Goal: Information Seeking & Learning: Check status

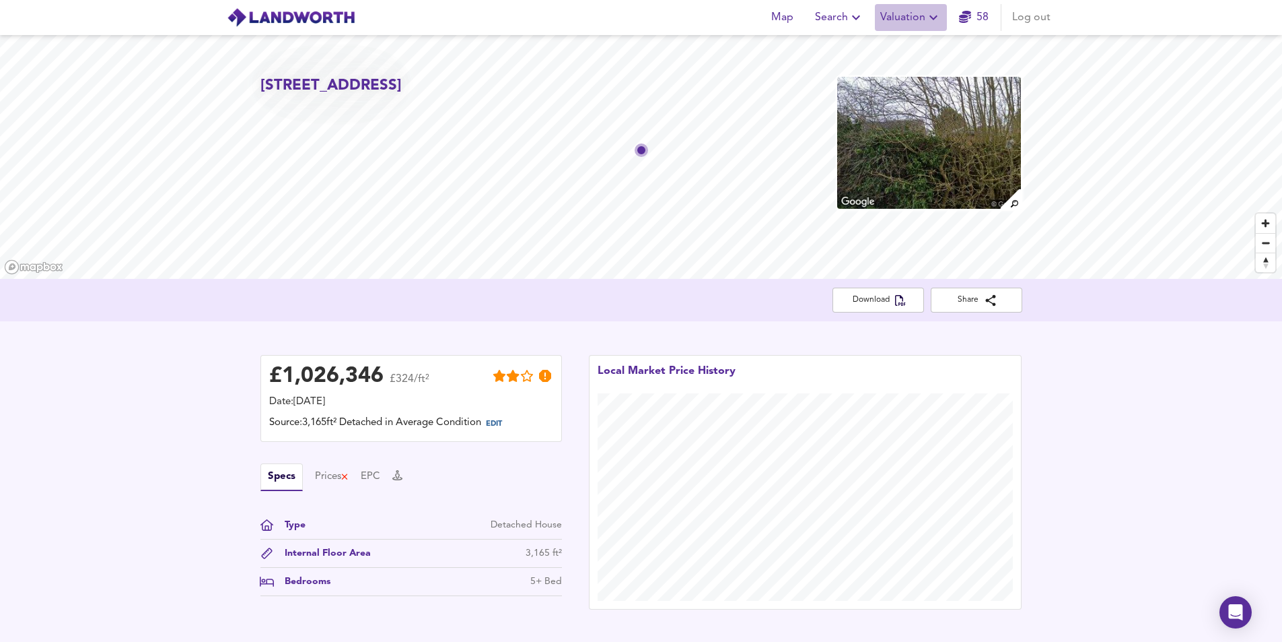
click at [914, 18] on span "Valuation" at bounding box center [911, 17] width 61 height 19
click at [913, 69] on li "Valuation Report History" at bounding box center [911, 73] width 161 height 24
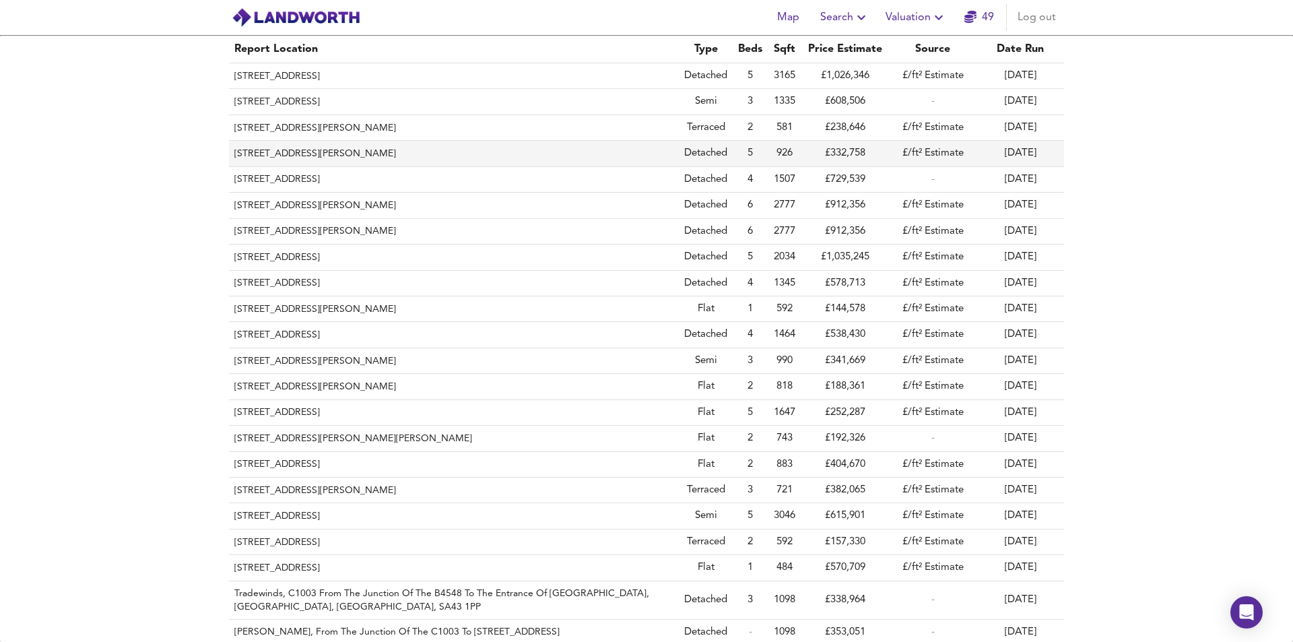
drag, startPoint x: 512, startPoint y: 152, endPoint x: 367, endPoint y: 149, distance: 145.5
click at [367, 149] on th "[STREET_ADDRESS][PERSON_NAME]" at bounding box center [454, 154] width 450 height 26
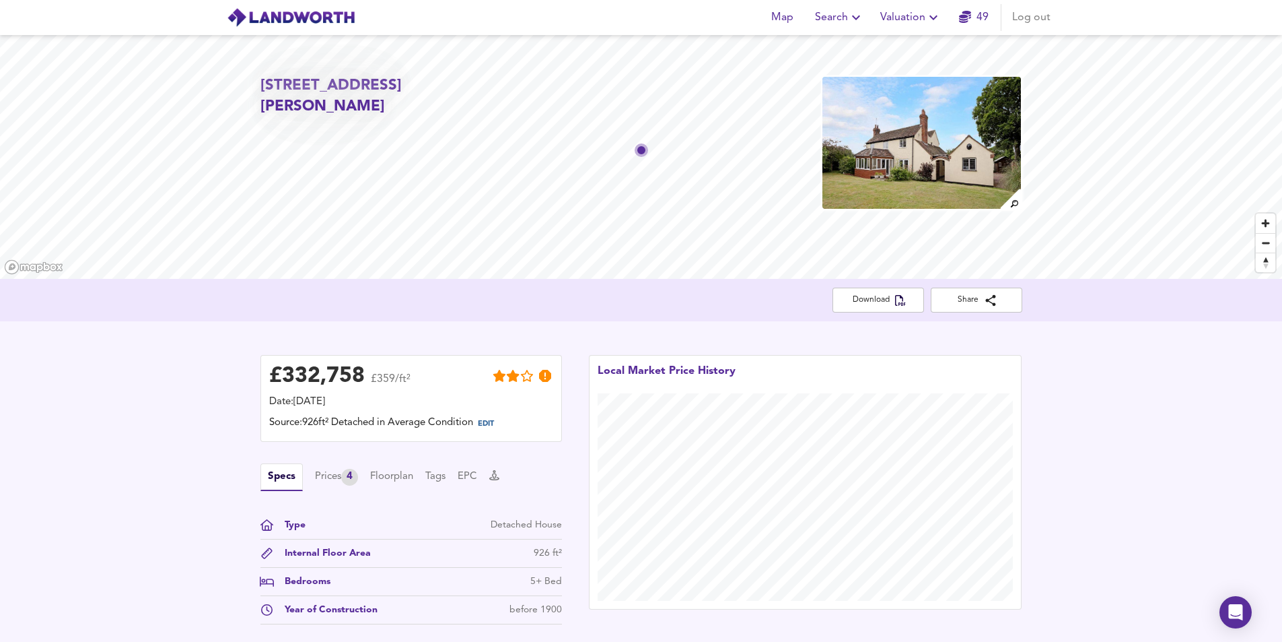
click at [1160, 483] on div "£ 332,758 £359/ft² Date: [DATE] Source: 926ft² Detached in Average Condition ED…" at bounding box center [641, 492] width 1282 height 343
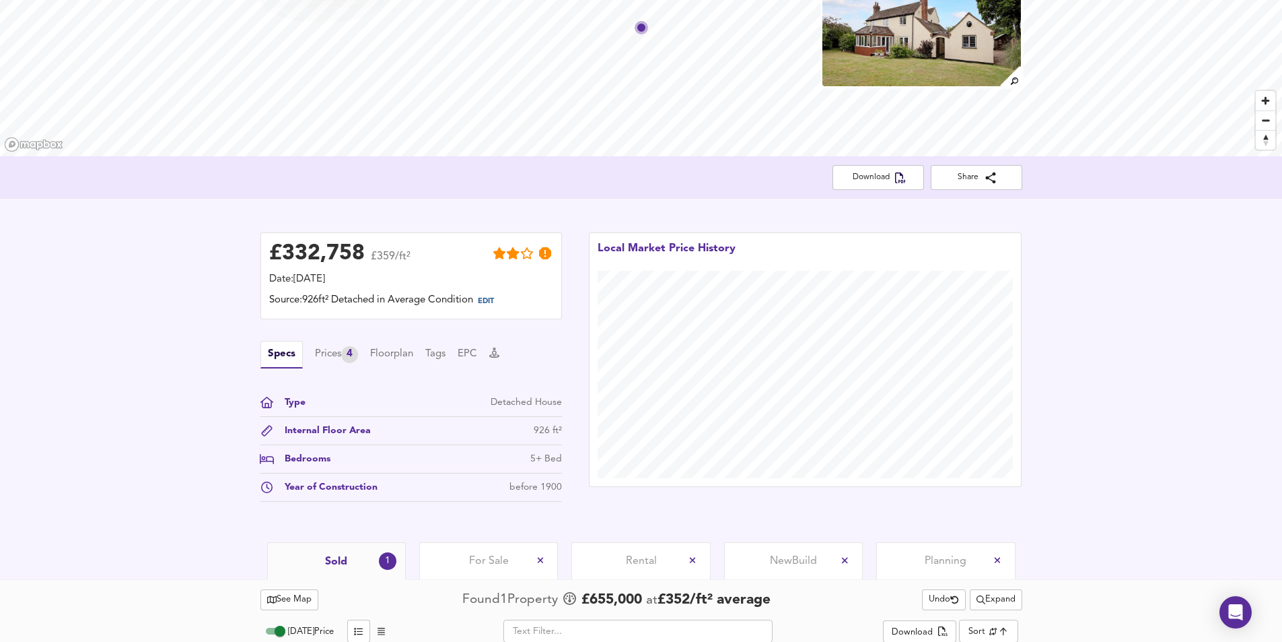
scroll to position [233, 0]
